Goal: Navigation & Orientation: Find specific page/section

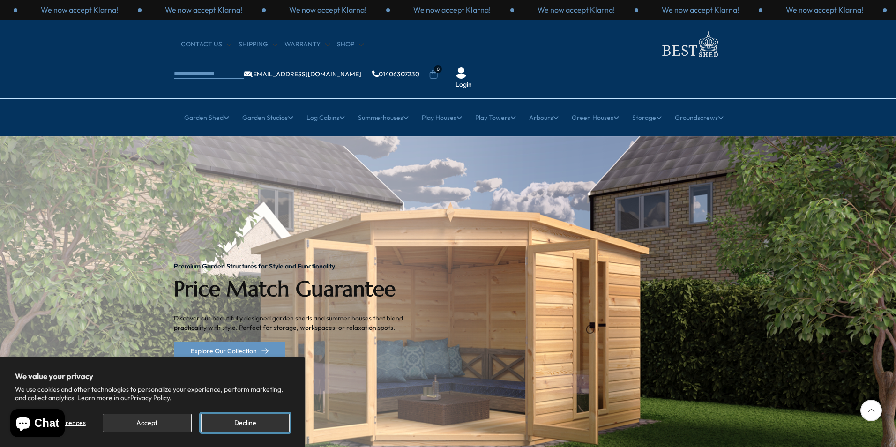
click at [263, 420] on button "Decline" at bounding box center [245, 423] width 89 height 18
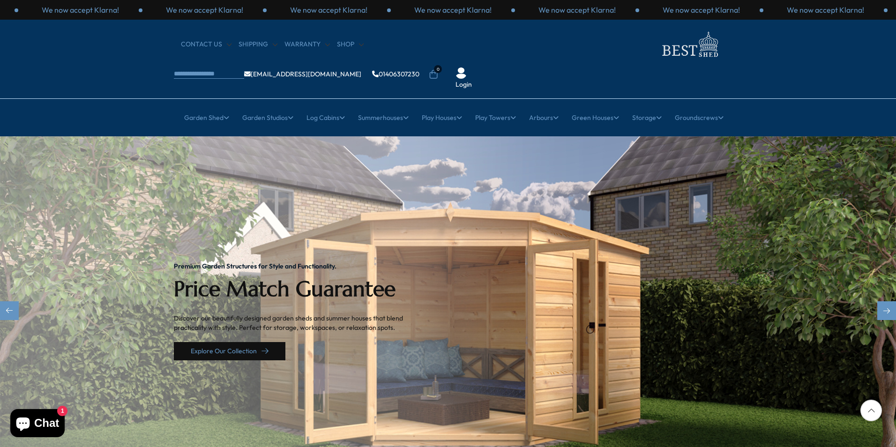
click at [256, 342] on link "Explore Our Collection" at bounding box center [230, 351] width 112 height 18
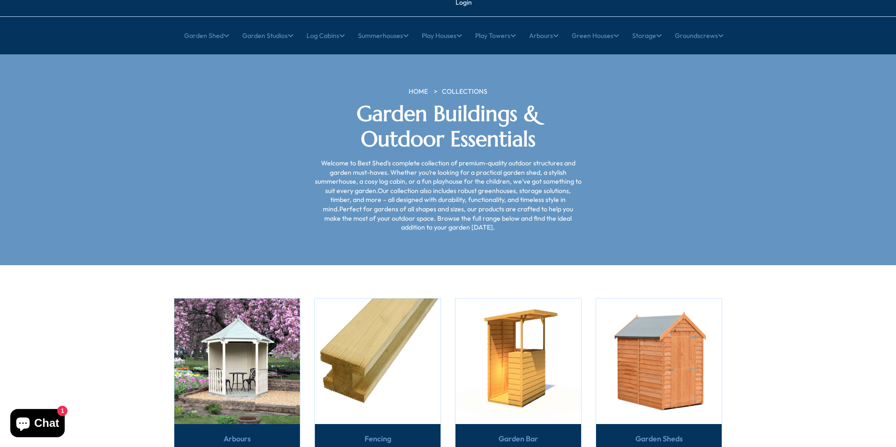
scroll to position [94, 0]
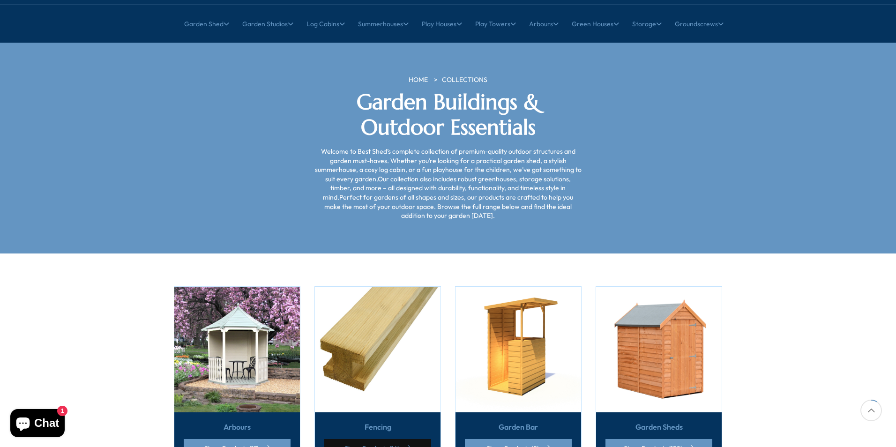
click at [373, 439] on link "Show Products (16)" at bounding box center [377, 448] width 107 height 18
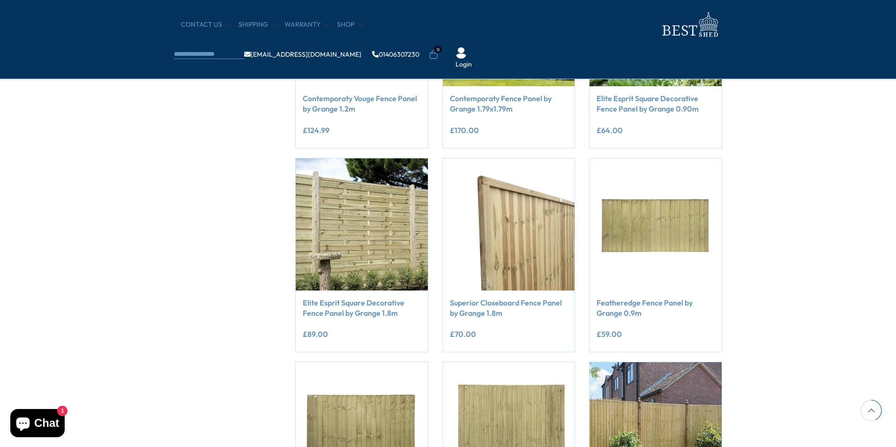
scroll to position [516, 0]
